Goal: Check status: Check status

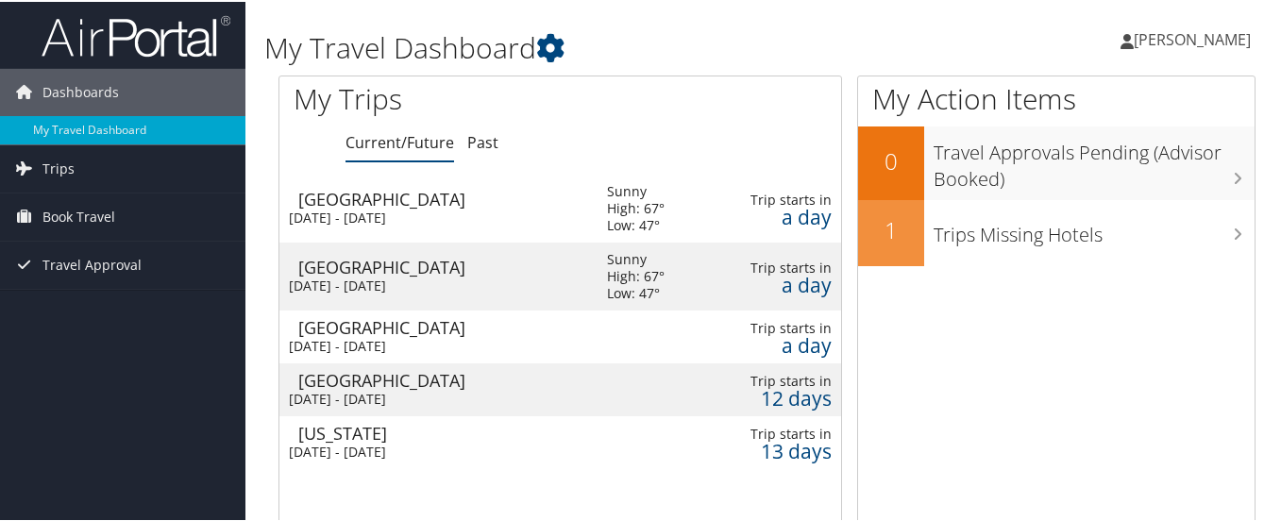
click at [633, 215] on div "Low: 47°" at bounding box center [636, 223] width 58 height 17
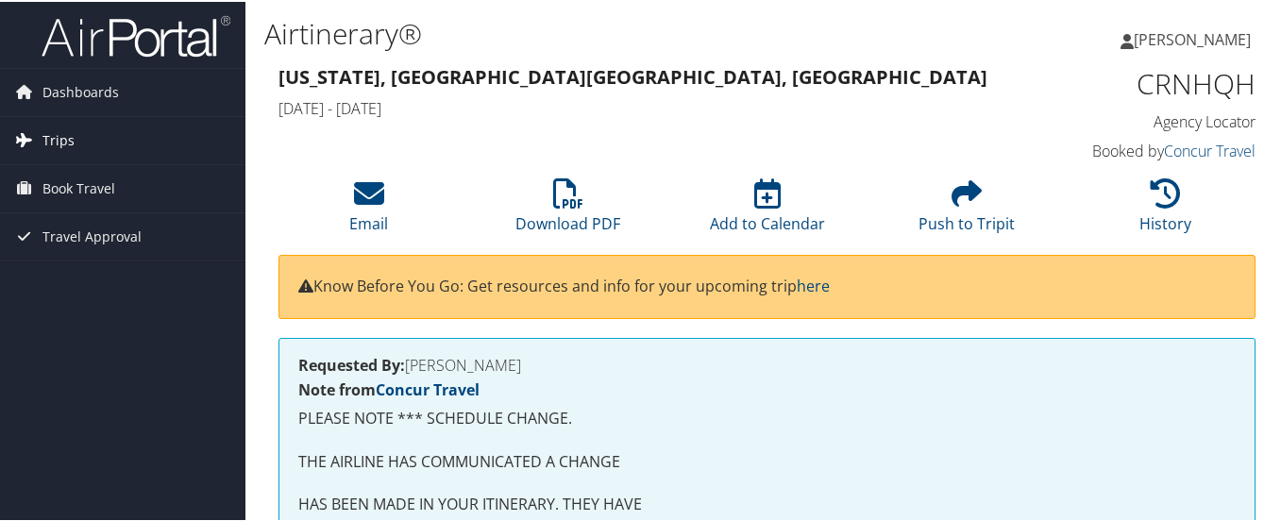
click at [68, 140] on span "Trips" at bounding box center [58, 138] width 32 height 47
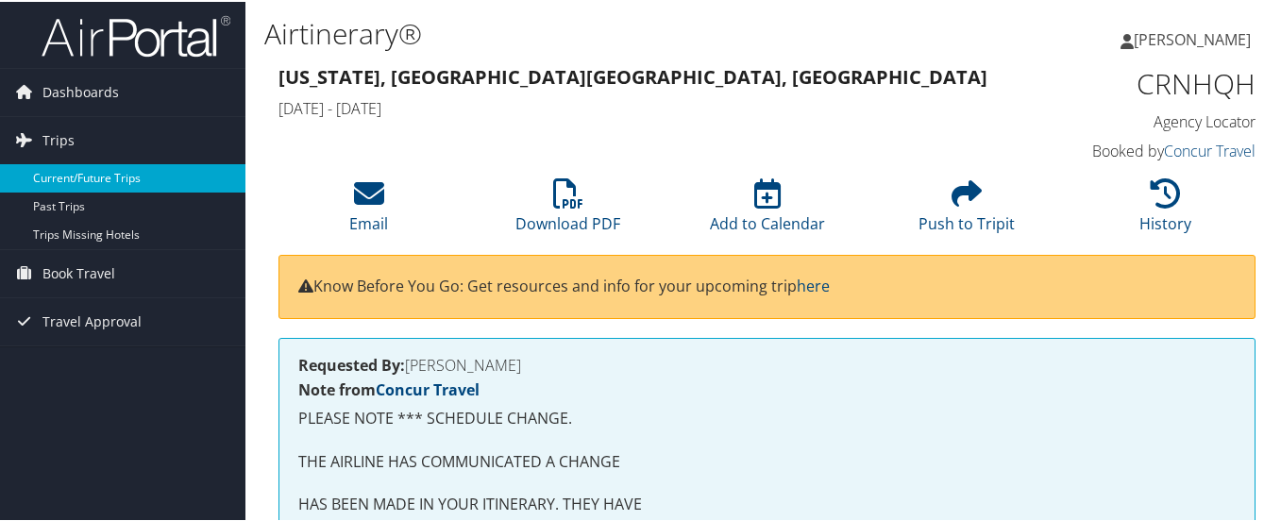
click at [67, 178] on link "Current/Future Trips" at bounding box center [122, 176] width 245 height 28
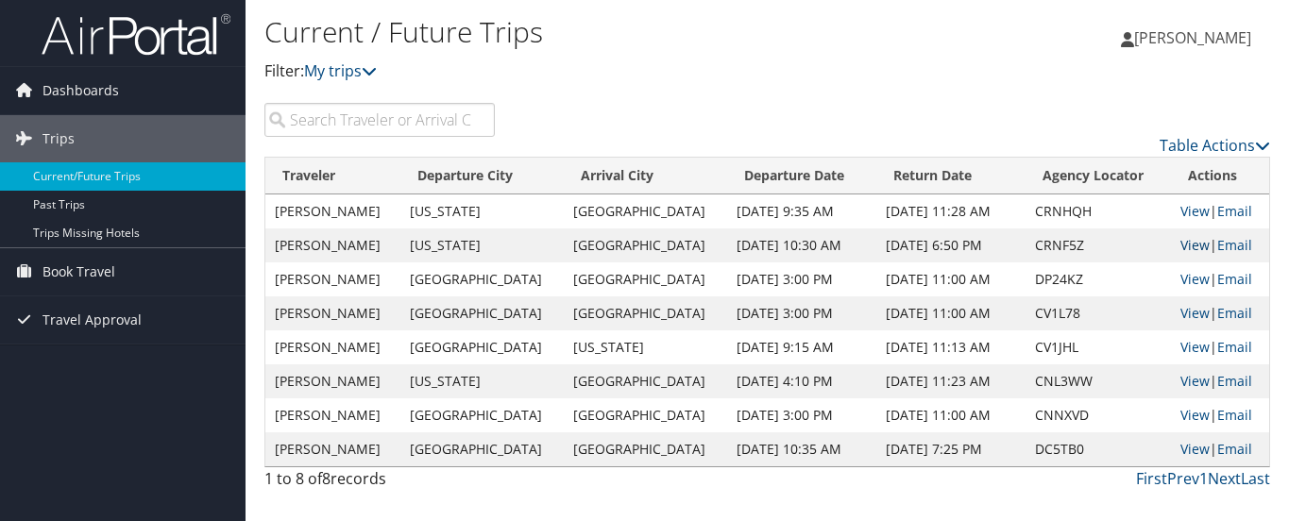
click at [1183, 246] on link "View" at bounding box center [1194, 245] width 29 height 18
click at [99, 274] on span "Book Travel" at bounding box center [78, 271] width 73 height 47
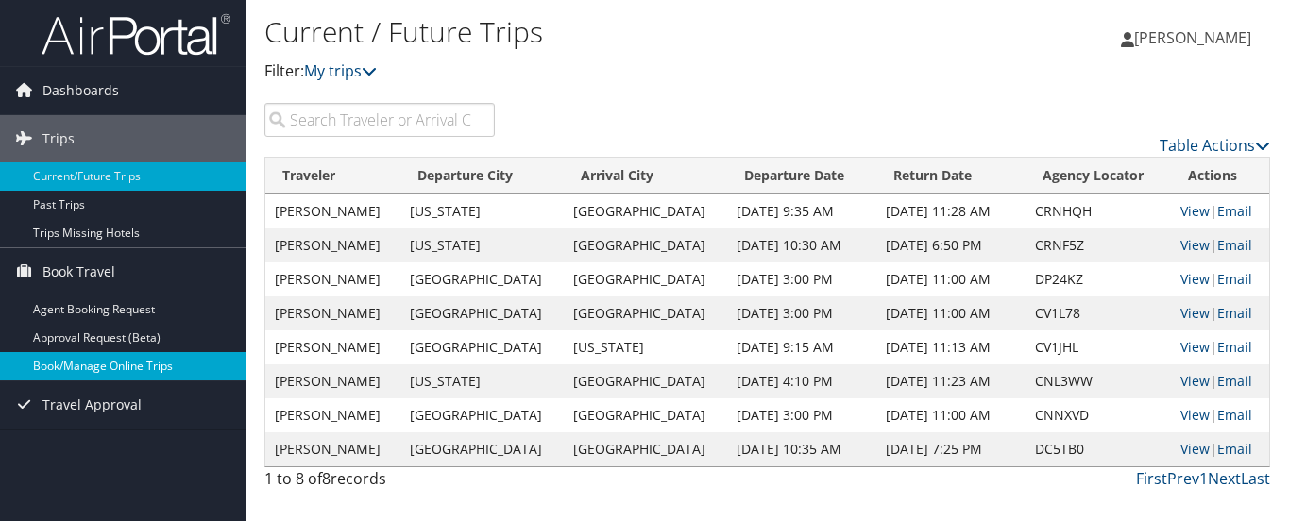
click at [106, 364] on link "Book/Manage Online Trips" at bounding box center [122, 366] width 245 height 28
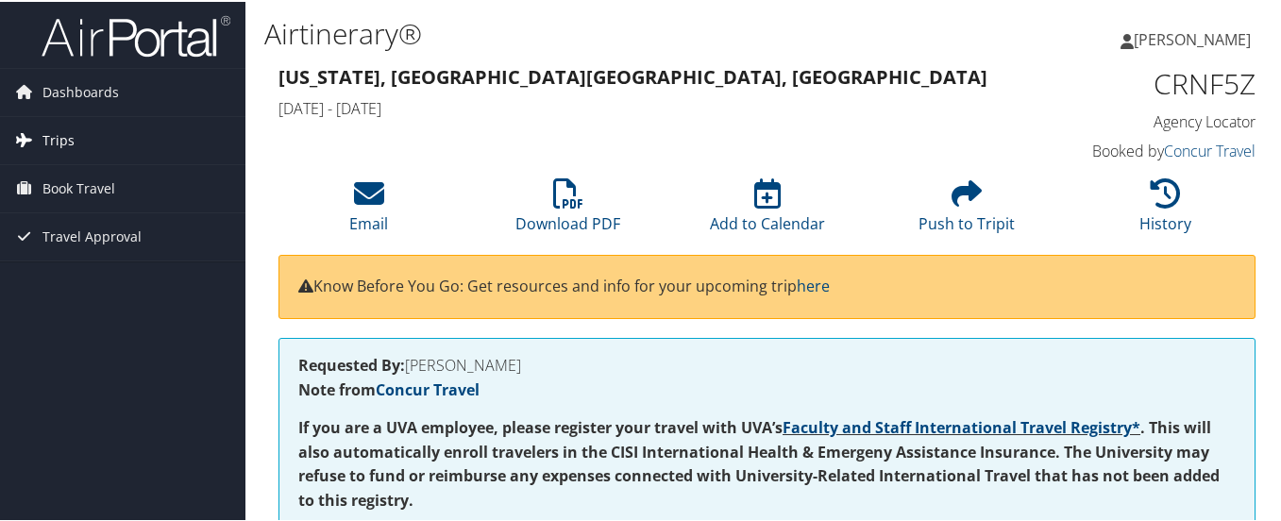
click at [57, 143] on span "Trips" at bounding box center [58, 138] width 32 height 47
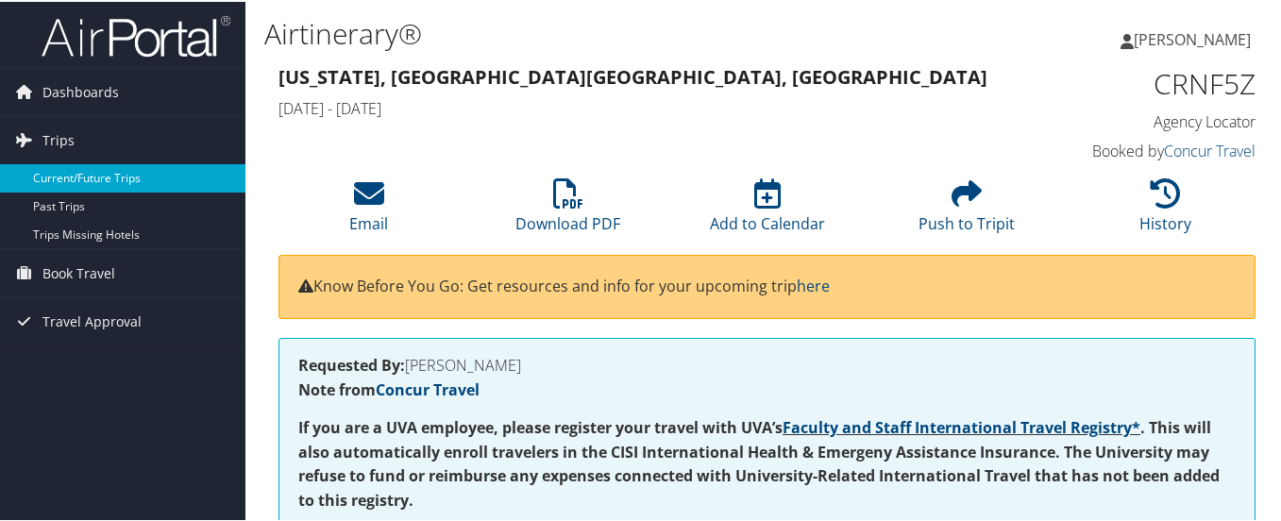
click at [61, 174] on link "Current/Future Trips" at bounding box center [122, 176] width 245 height 28
